Goal: Navigation & Orientation: Understand site structure

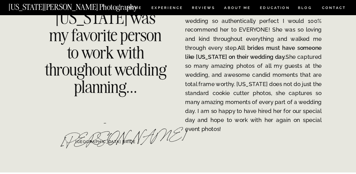
scroll to position [865, 0]
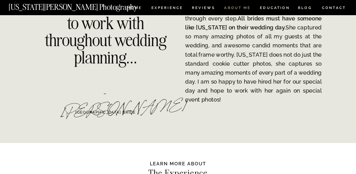
click at [239, 7] on nav "ABOUT ME" at bounding box center [237, 8] width 27 height 5
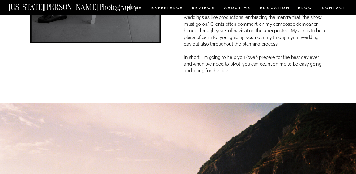
scroll to position [186, 0]
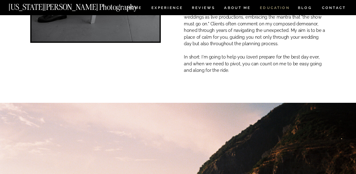
click at [282, 7] on nav "EDUCATION" at bounding box center [274, 8] width 31 height 5
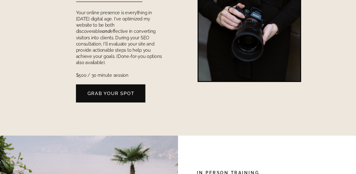
scroll to position [371, 0]
